Goal: Navigation & Orientation: Understand site structure

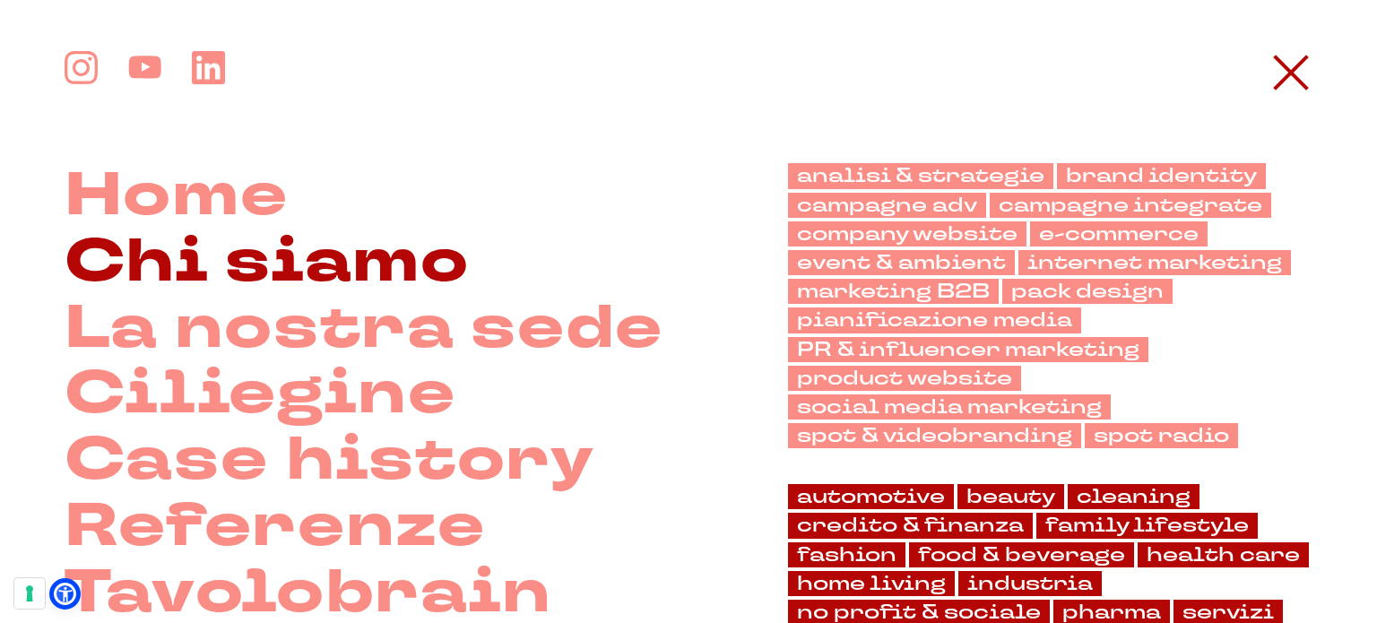
click at [327, 256] on link "Chi siamo" at bounding box center [267, 263] width 405 height 66
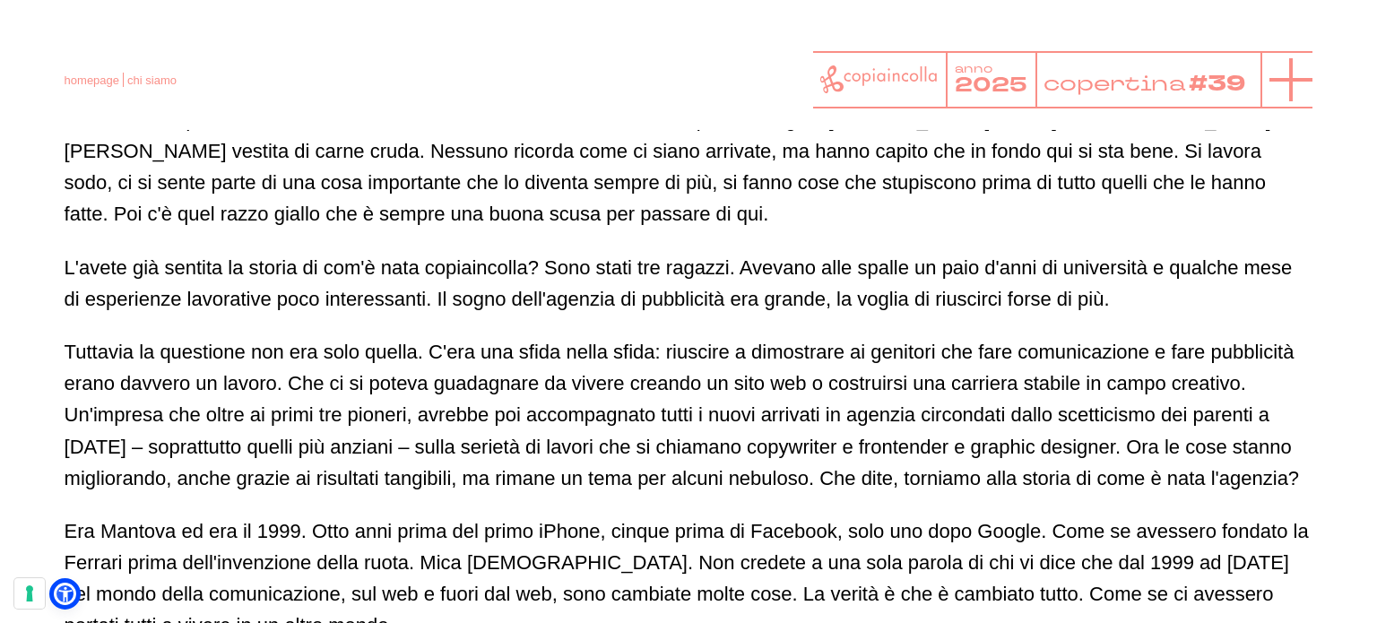
click at [1283, 80] on line at bounding box center [1291, 80] width 43 height 0
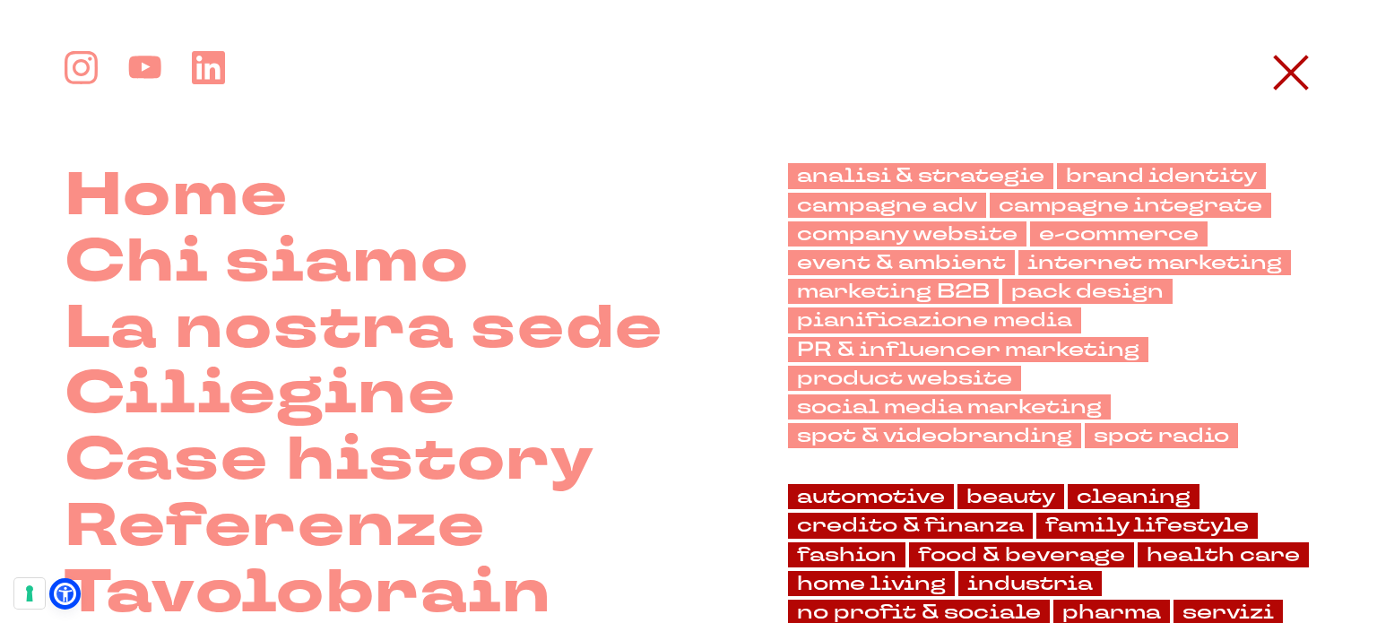
scroll to position [990, 0]
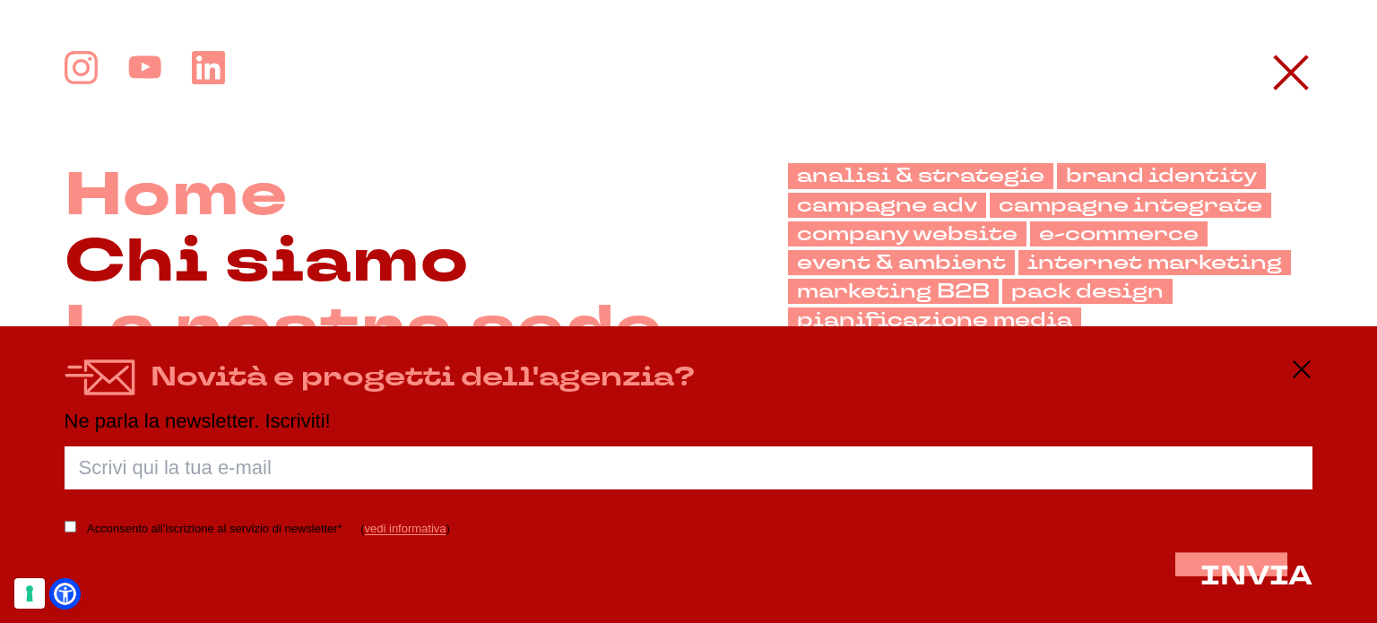
click at [245, 257] on link "Chi siamo" at bounding box center [267, 263] width 405 height 66
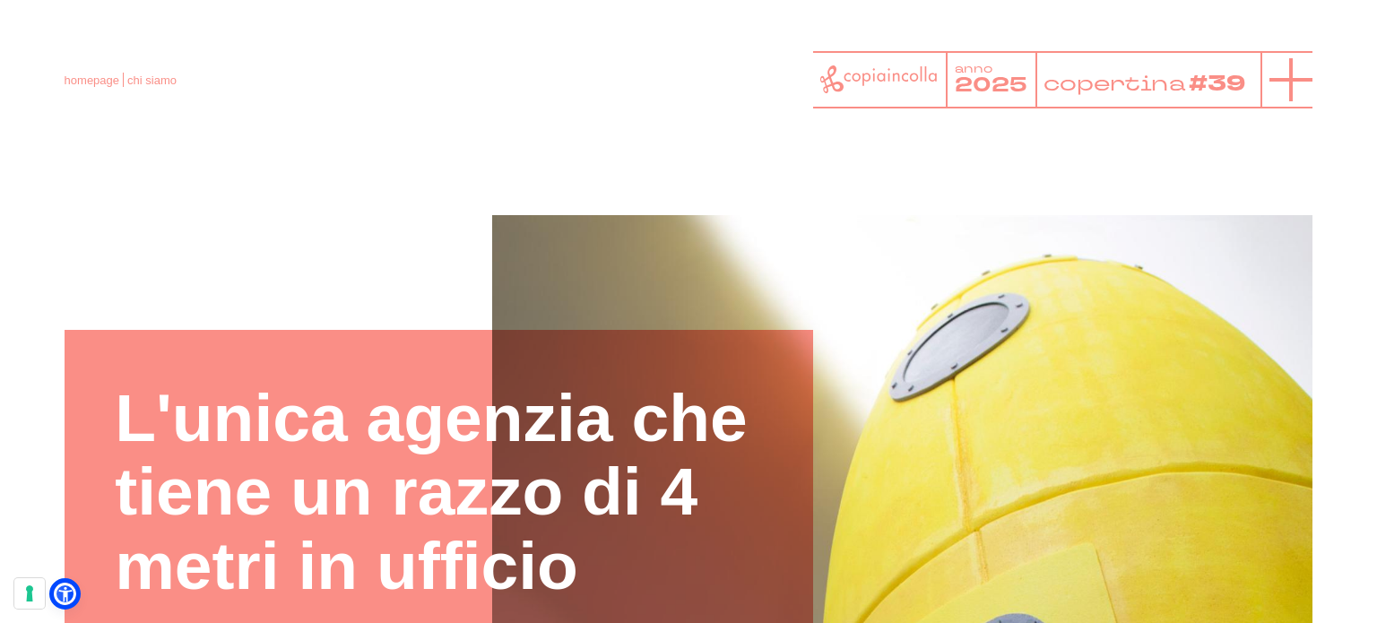
click at [1291, 83] on icon at bounding box center [1291, 79] width 43 height 43
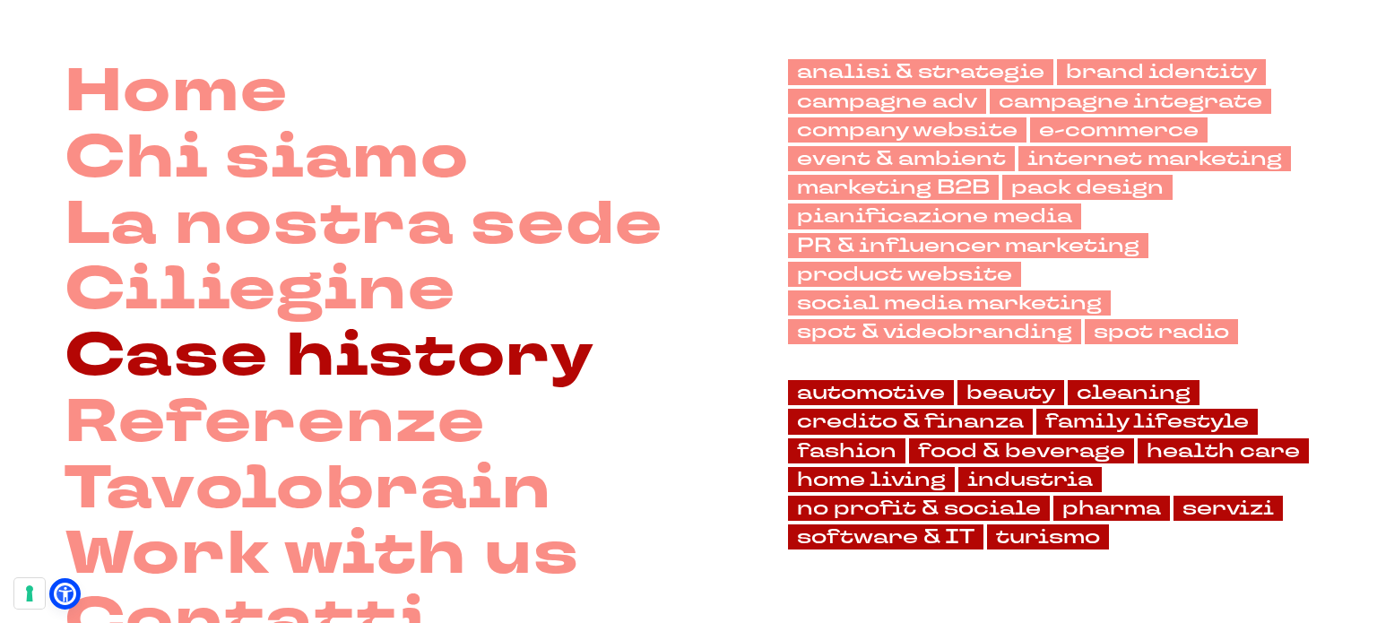
scroll to position [179, 0]
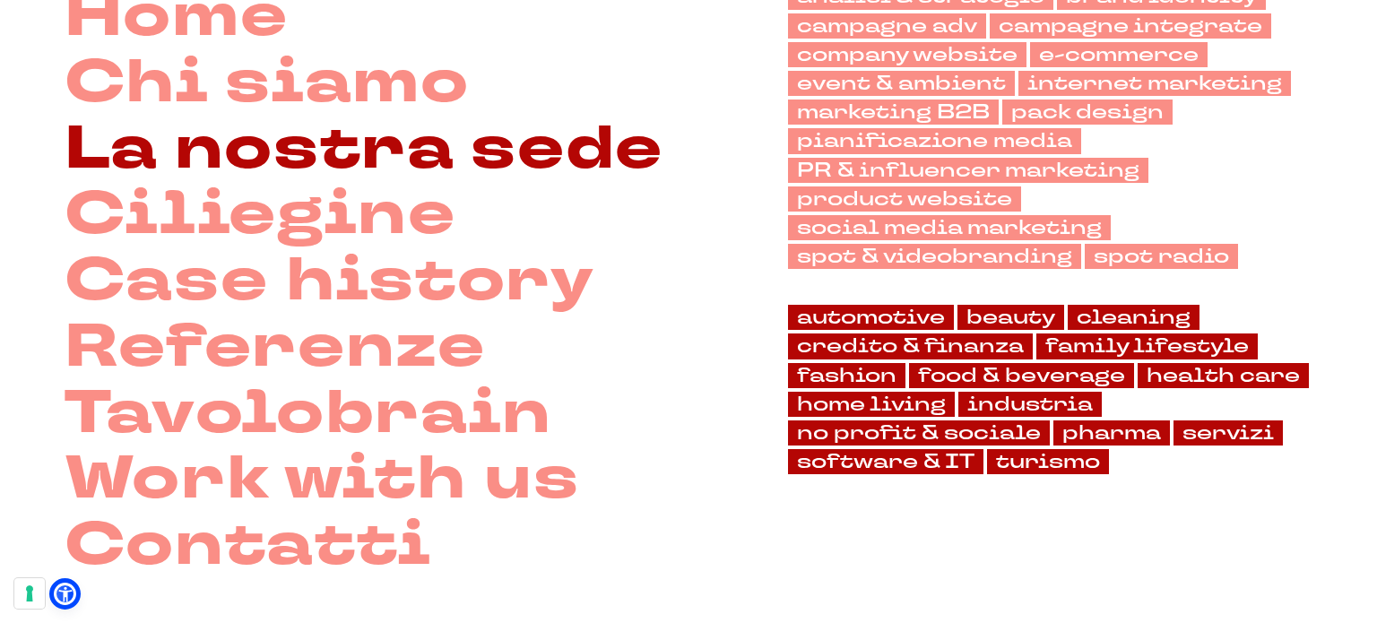
click at [311, 159] on link "La nostra sede" at bounding box center [364, 150] width 599 height 66
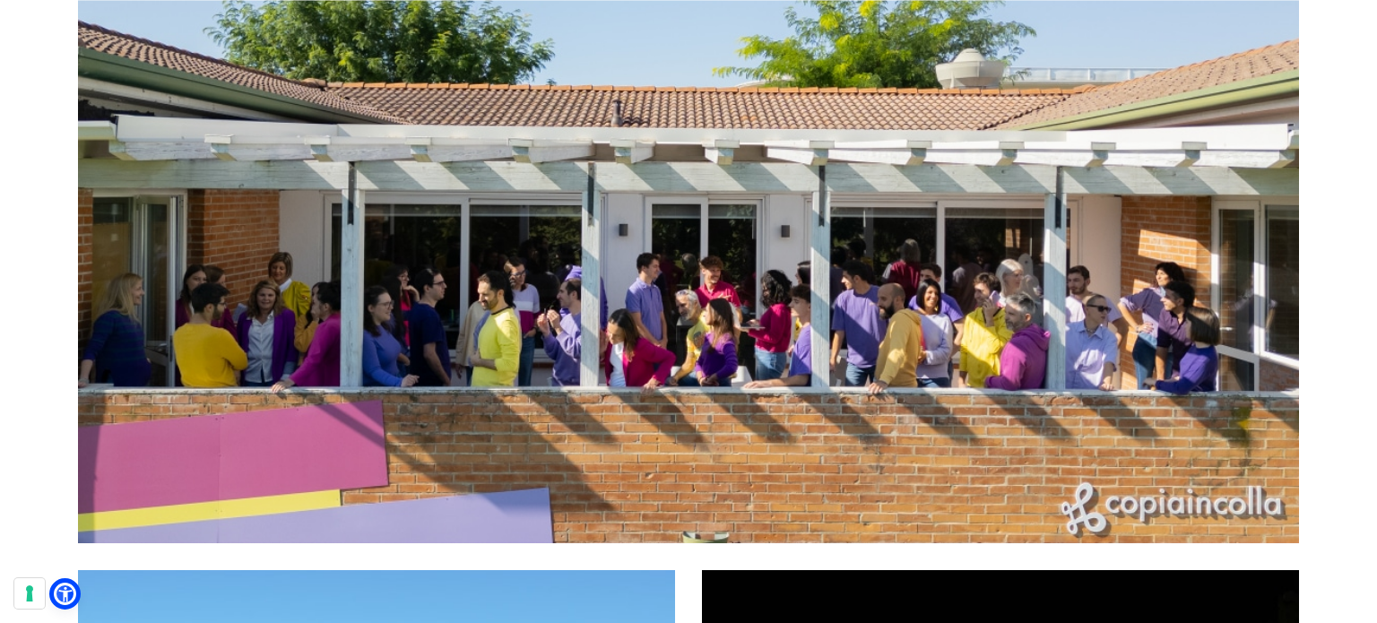
scroll to position [1255, 0]
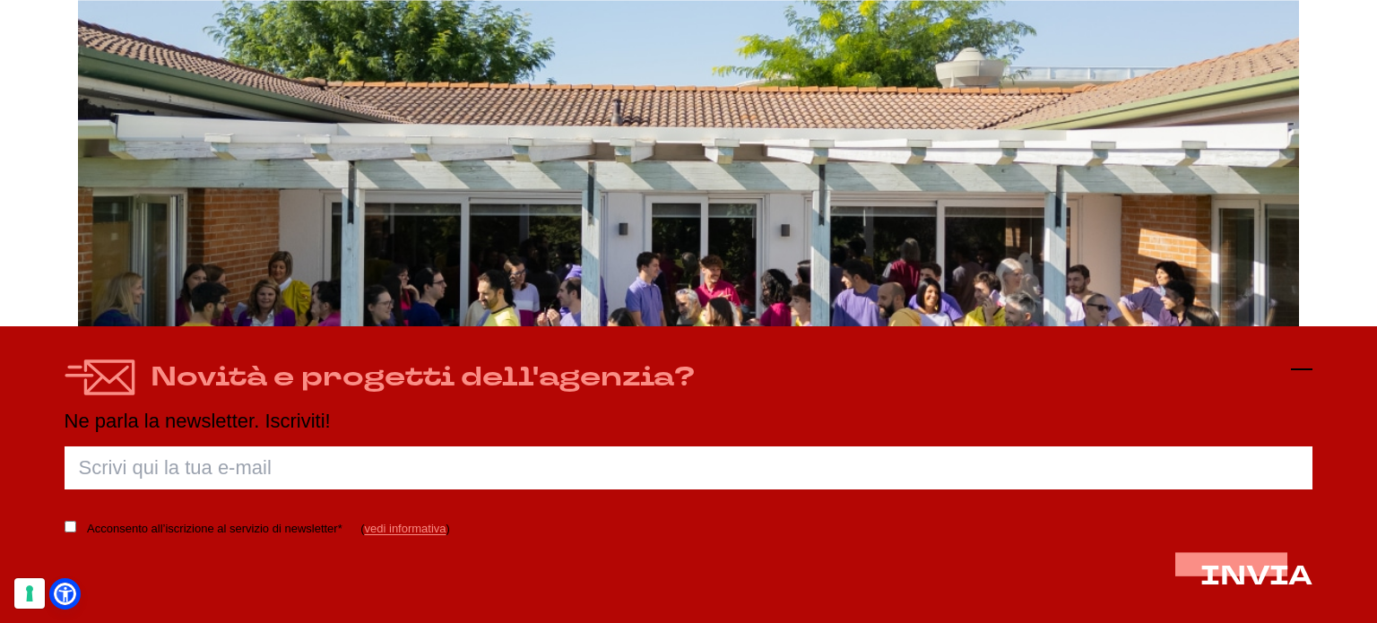
click at [1307, 371] on icon at bounding box center [1302, 370] width 22 height 22
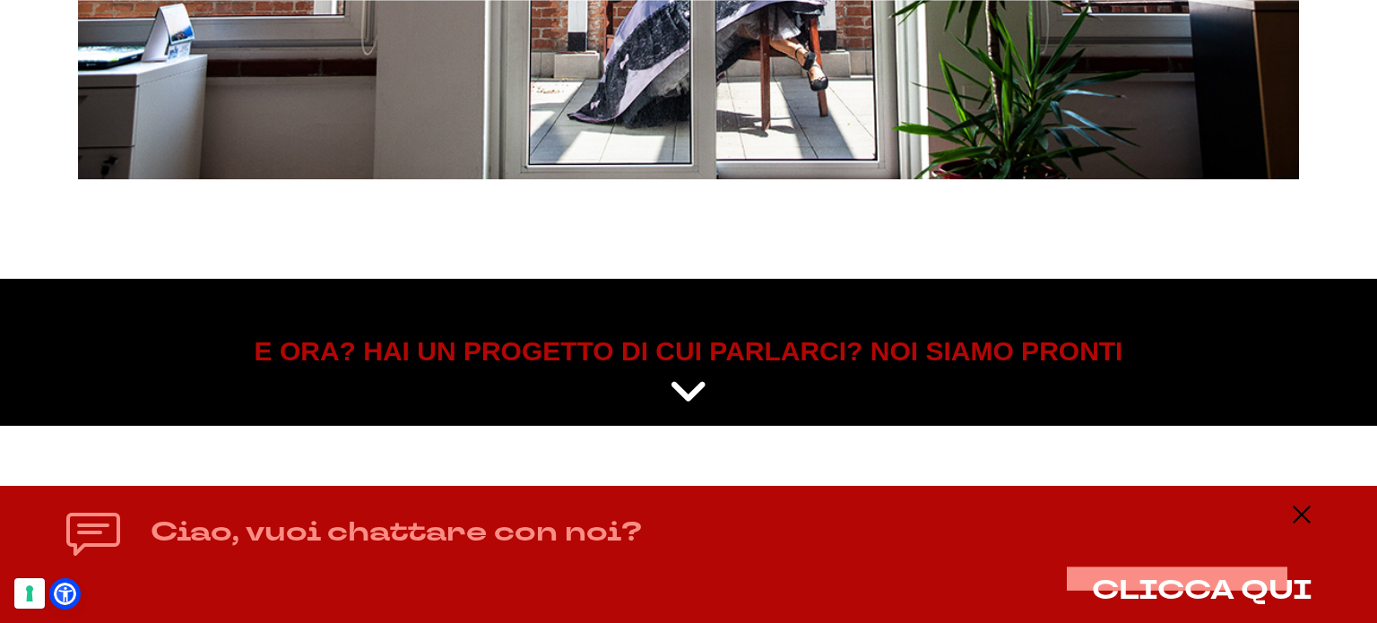
scroll to position [7556, 0]
